Goal: Check status: Check status

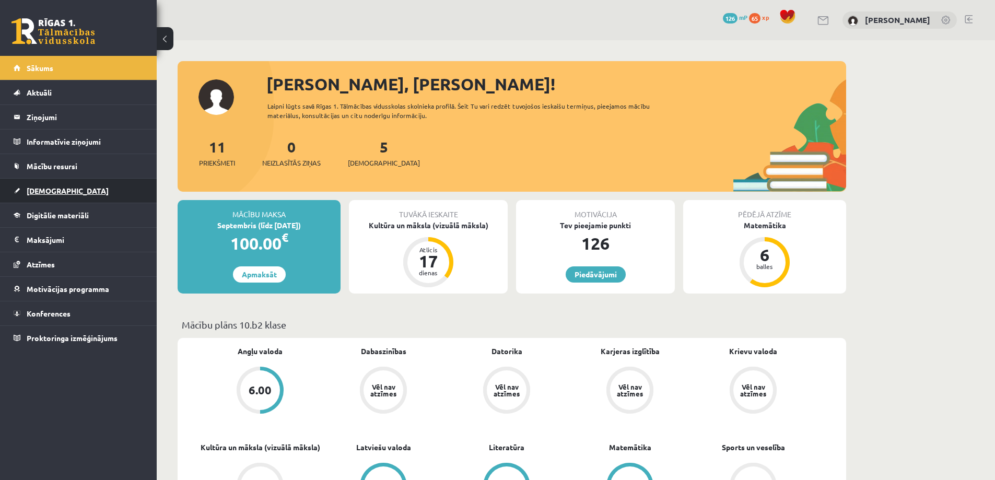
click at [46, 190] on span "[DEMOGRAPHIC_DATA]" at bounding box center [68, 190] width 82 height 9
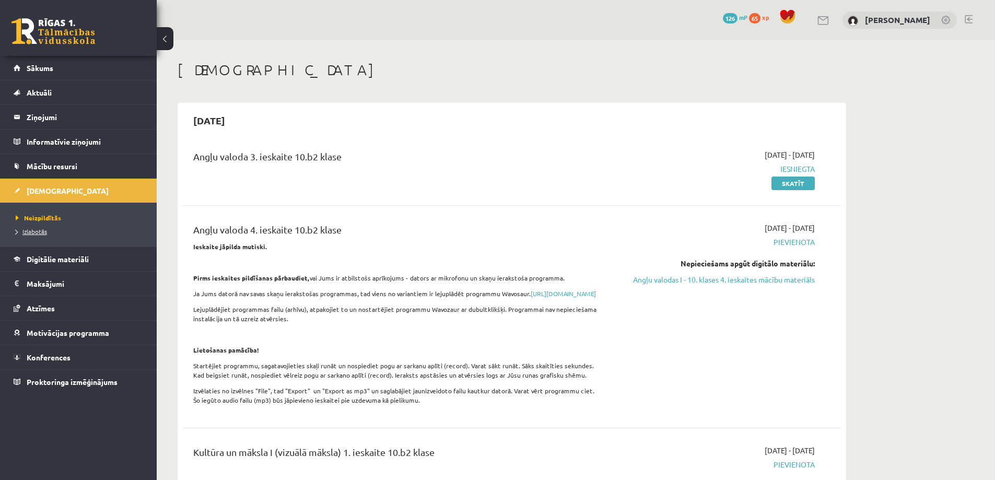
click at [35, 230] on span "Izlabotās" at bounding box center [31, 231] width 31 height 8
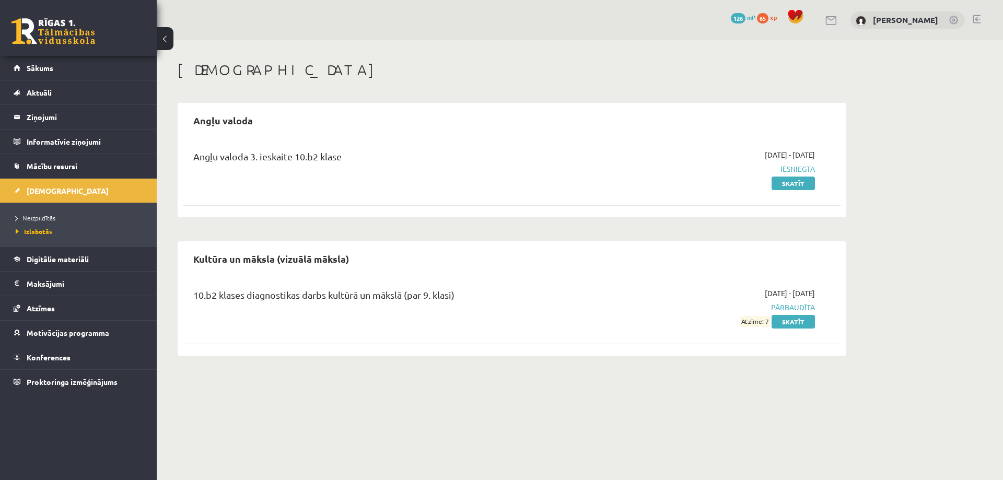
click at [784, 190] on div "Angļu valoda 3. ieskaite 10.b2 klase [DATE] - [DATE] Iesniegta Skatīt" at bounding box center [512, 169] width 658 height 60
click at [782, 184] on link "Skatīt" at bounding box center [792, 184] width 43 height 14
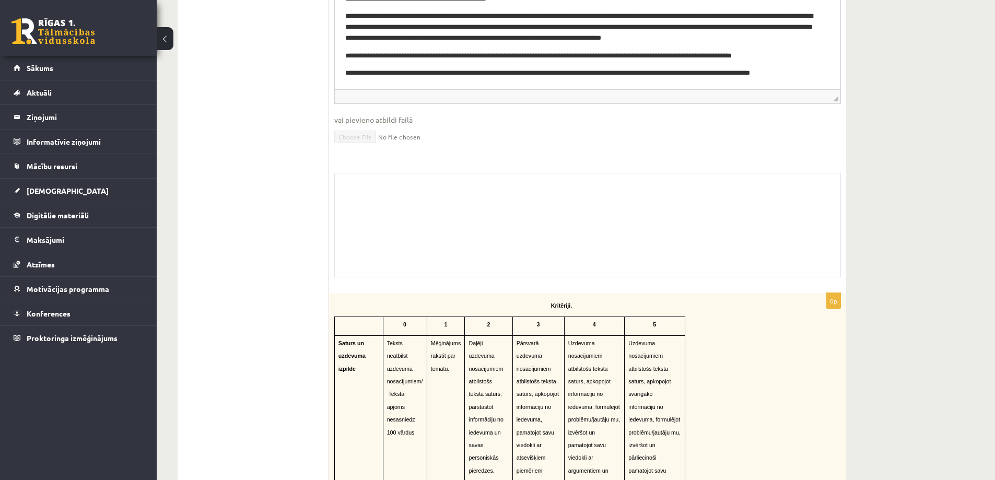
scroll to position [627, 0]
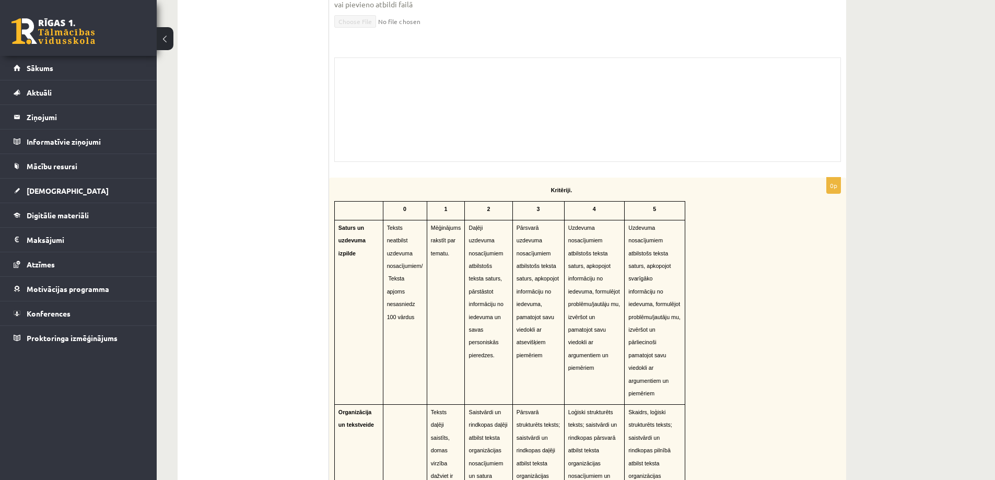
drag, startPoint x: 552, startPoint y: 419, endPoint x: 538, endPoint y: 396, distance: 26.7
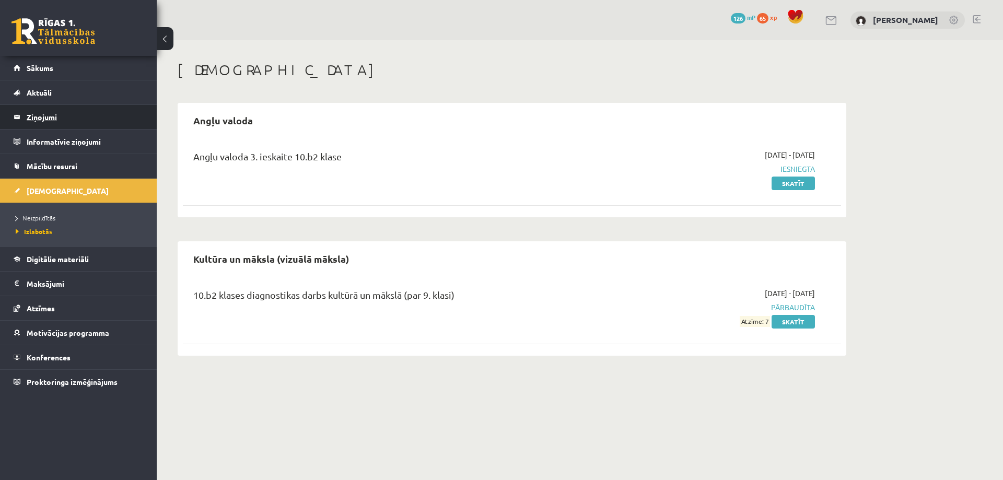
click at [40, 118] on legend "Ziņojumi 0" at bounding box center [85, 117] width 117 height 24
